Goal: Transaction & Acquisition: Purchase product/service

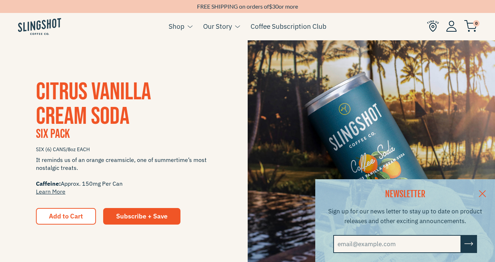
scroll to position [183, 0]
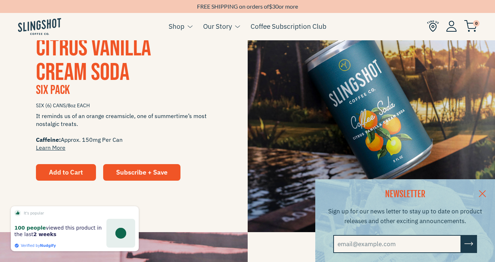
click at [70, 177] on button "Add to Cart" at bounding box center [66, 172] width 60 height 17
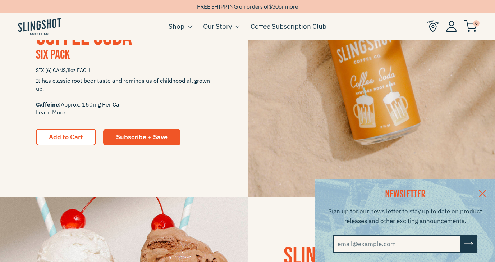
scroll to position [740, 0]
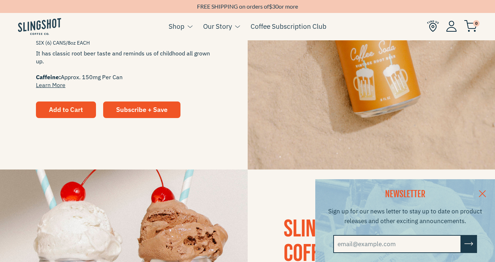
click at [72, 105] on button "Add to Cart" at bounding box center [66, 109] width 60 height 17
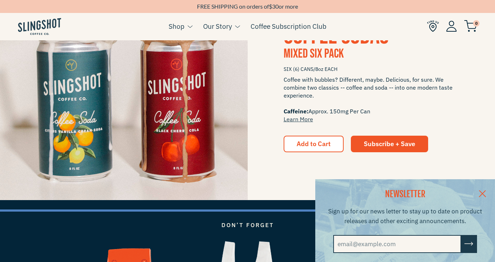
scroll to position [985, 0]
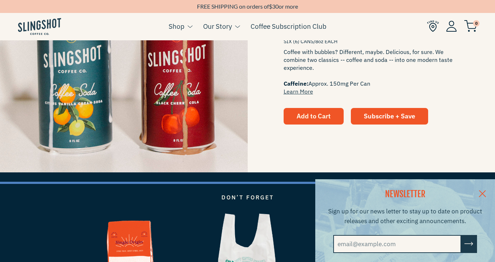
click at [313, 113] on span "Add to Cart" at bounding box center [313, 116] width 34 height 8
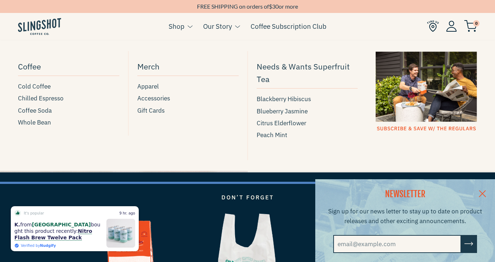
click at [187, 27] on button at bounding box center [188, 26] width 8 height 9
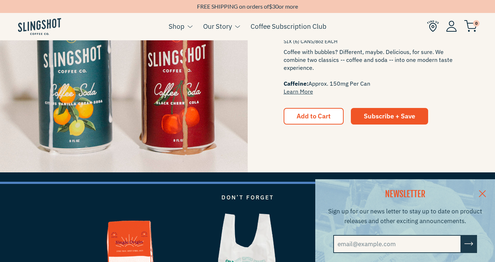
click at [50, 17] on ul "Cart ( 0 ) Shop Coffee Cold Coffee Chilled Espresso Coffee Soda Whole Bean Merch" at bounding box center [247, 27] width 495 height 28
click at [49, 23] on img at bounding box center [39, 26] width 43 height 17
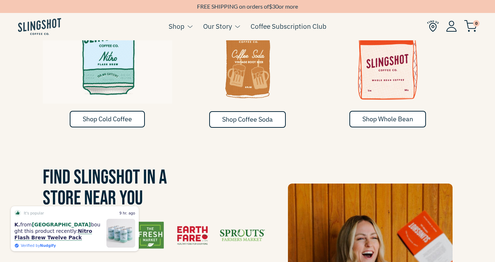
scroll to position [431, 0]
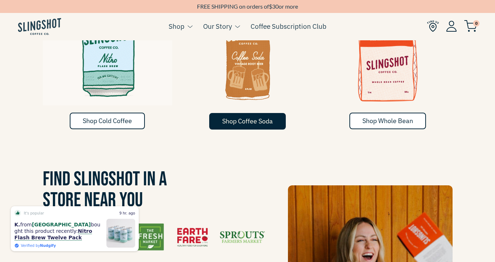
click at [261, 117] on span "Shop Coffee Soda" at bounding box center [247, 121] width 51 height 8
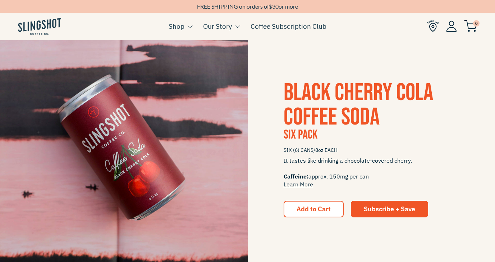
scroll to position [445, 0]
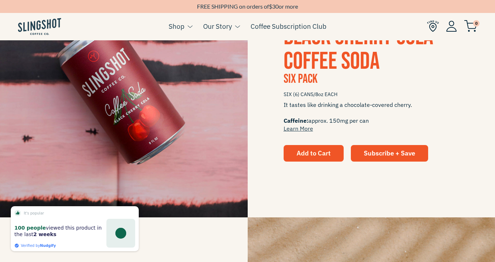
click at [310, 146] on button "Add to Cart" at bounding box center [314, 153] width 60 height 17
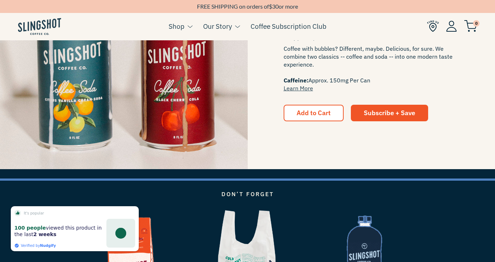
scroll to position [1004, 0]
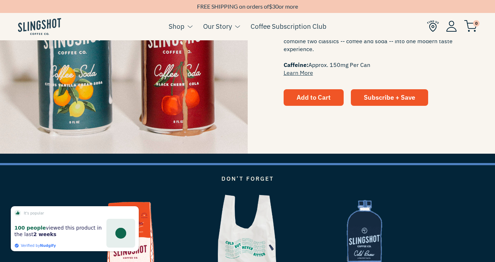
click at [311, 96] on span "Add to Cart" at bounding box center [313, 97] width 34 height 8
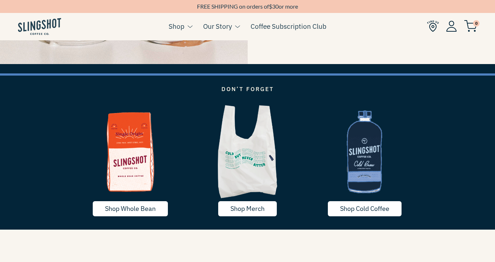
scroll to position [1227, 0]
